Goal: Task Accomplishment & Management: Use online tool/utility

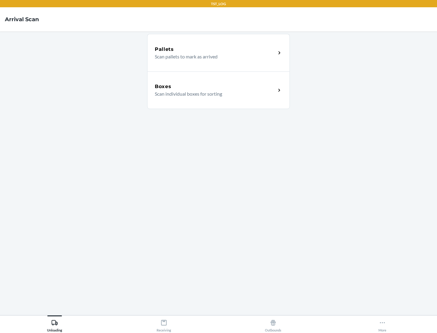
click at [215, 87] on div "Boxes" at bounding box center [215, 86] width 121 height 7
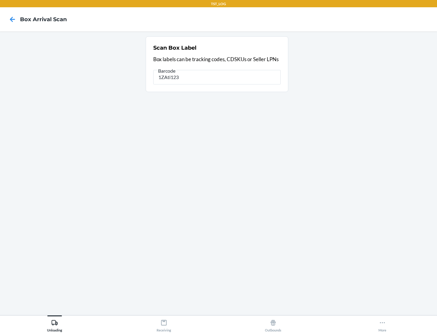
type input "1ZAti123"
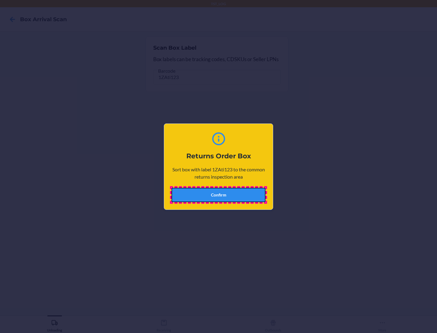
click at [218, 195] on button "Confirm" at bounding box center [218, 195] width 94 height 15
